Goal: Information Seeking & Learning: Learn about a topic

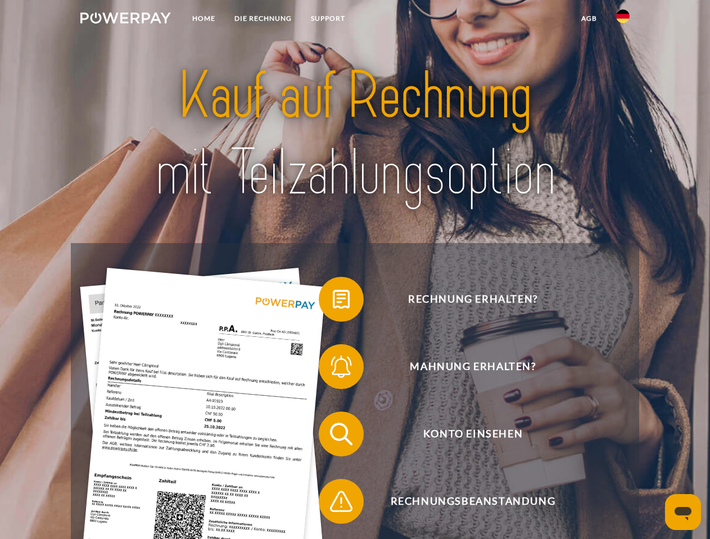
click at [125, 20] on img at bounding box center [125, 17] width 90 height 11
click at [623, 20] on img at bounding box center [622, 16] width 13 height 13
click at [588, 19] on link "agb" at bounding box center [588, 18] width 35 height 20
click at [333, 302] on span at bounding box center [324, 299] width 56 height 56
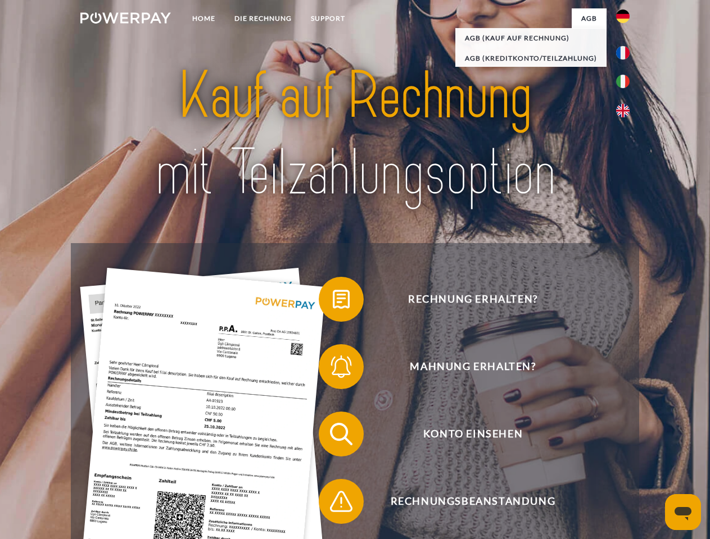
click at [333, 369] on span at bounding box center [324, 367] width 56 height 56
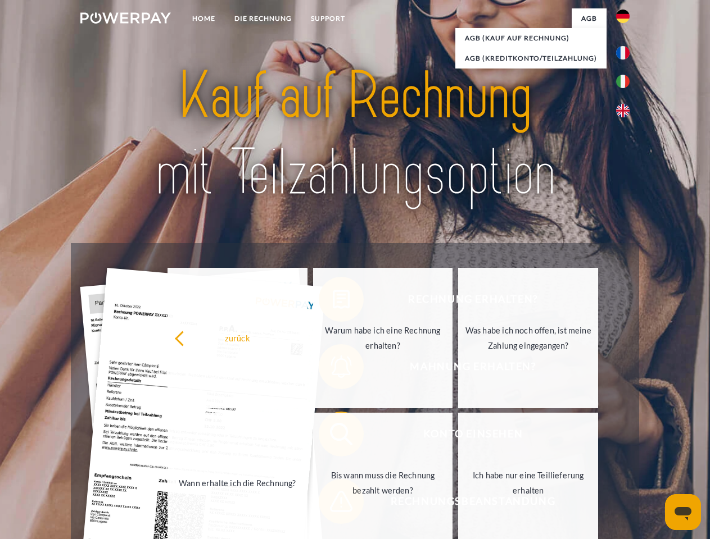
click at [333, 437] on link "Bis wann muss die Rechnung bezahlt werden?" at bounding box center [383, 483] width 140 height 140
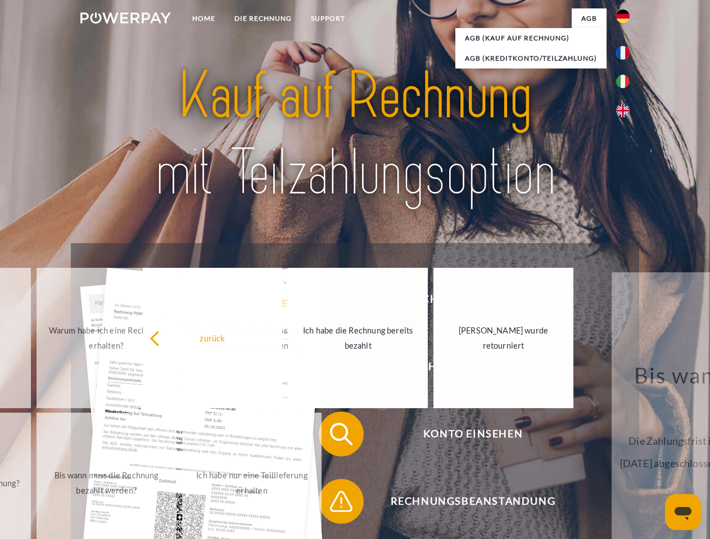
click at [333, 504] on span at bounding box center [324, 502] width 56 height 56
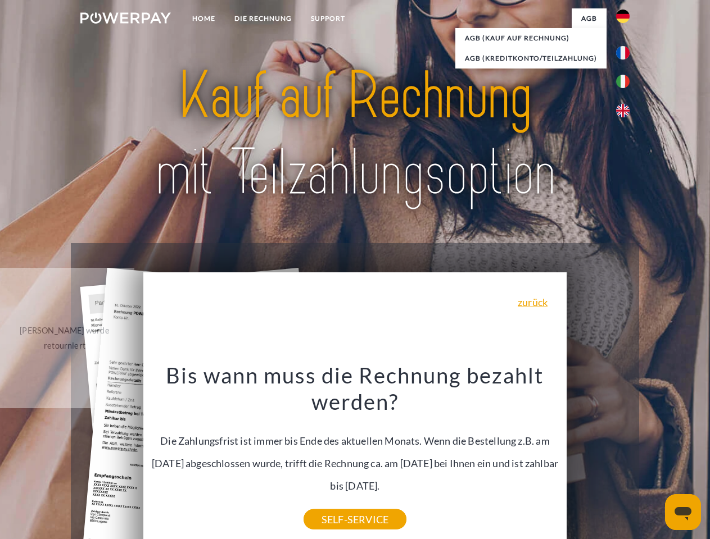
click at [683, 512] on icon "Messaging-Fenster öffnen" at bounding box center [682, 513] width 17 height 13
